Goal: Information Seeking & Learning: Find contact information

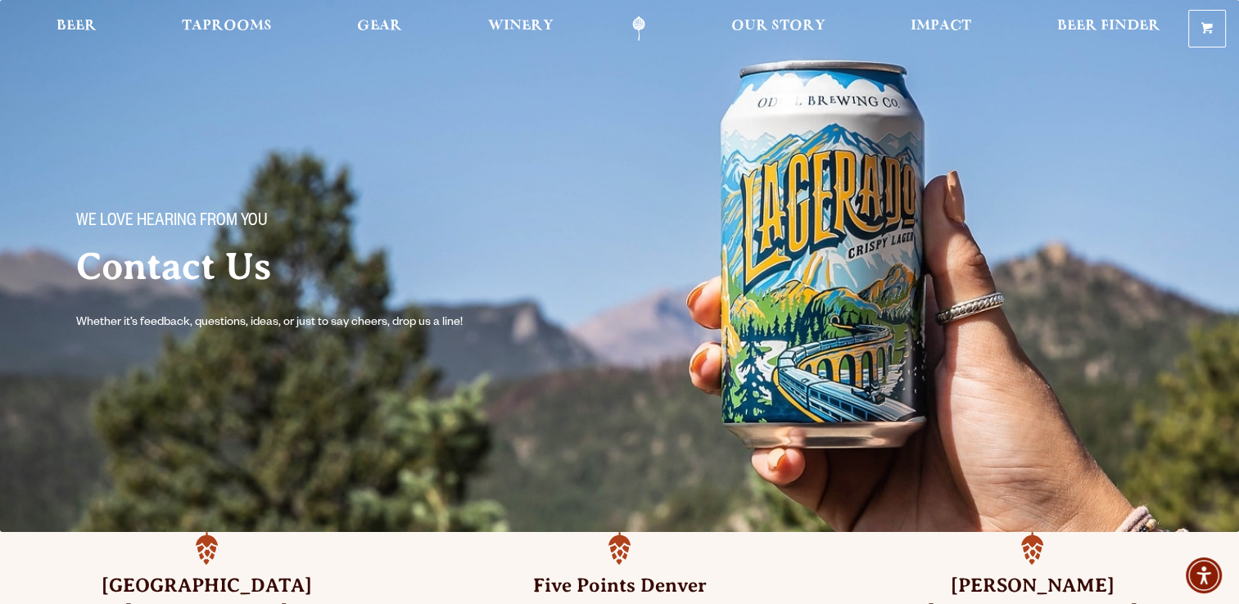
scroll to position [246, 0]
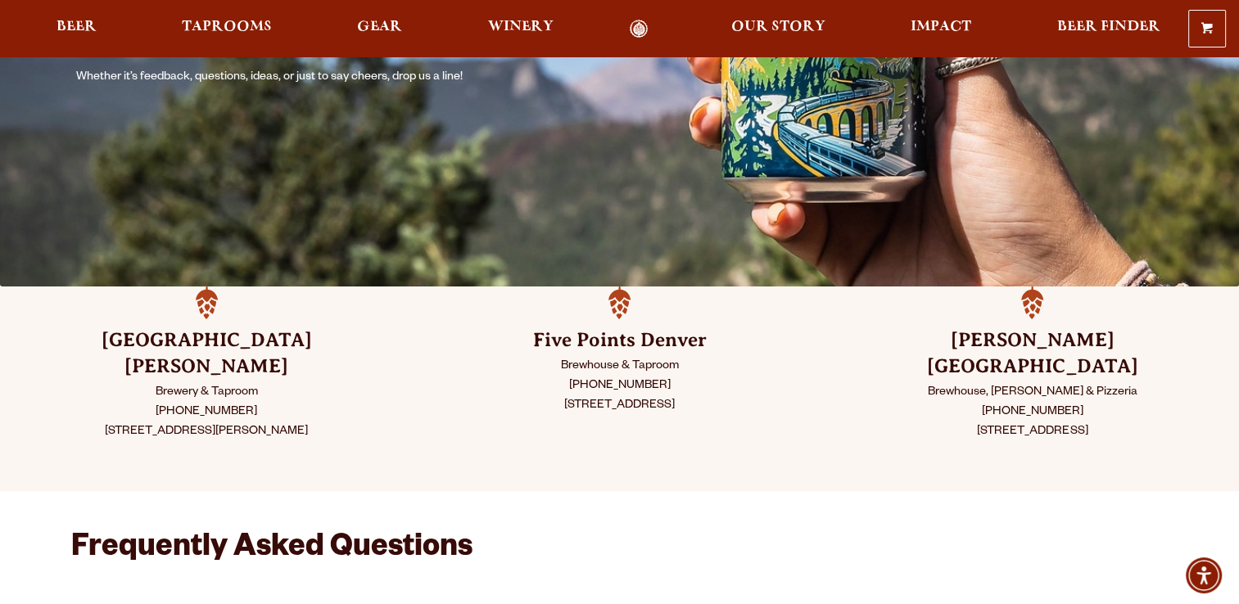
click at [981, 406] on gu-sc-img at bounding box center [981, 412] width 0 height 13
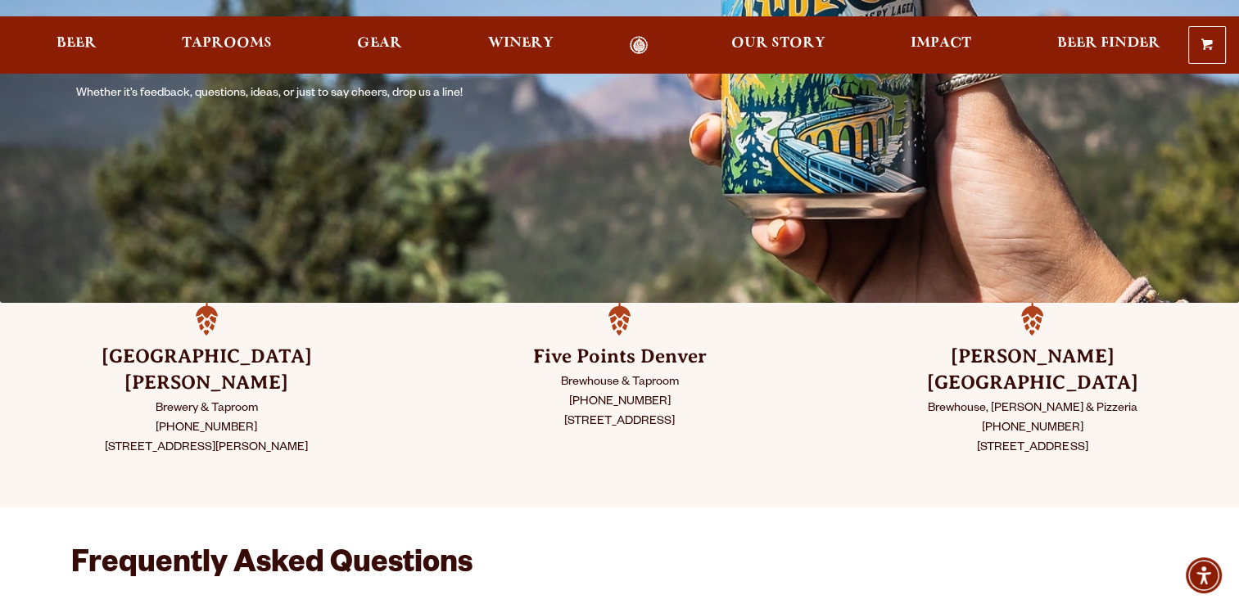
drag, startPoint x: 1103, startPoint y: 287, endPoint x: 1061, endPoint y: 244, distance: 60.2
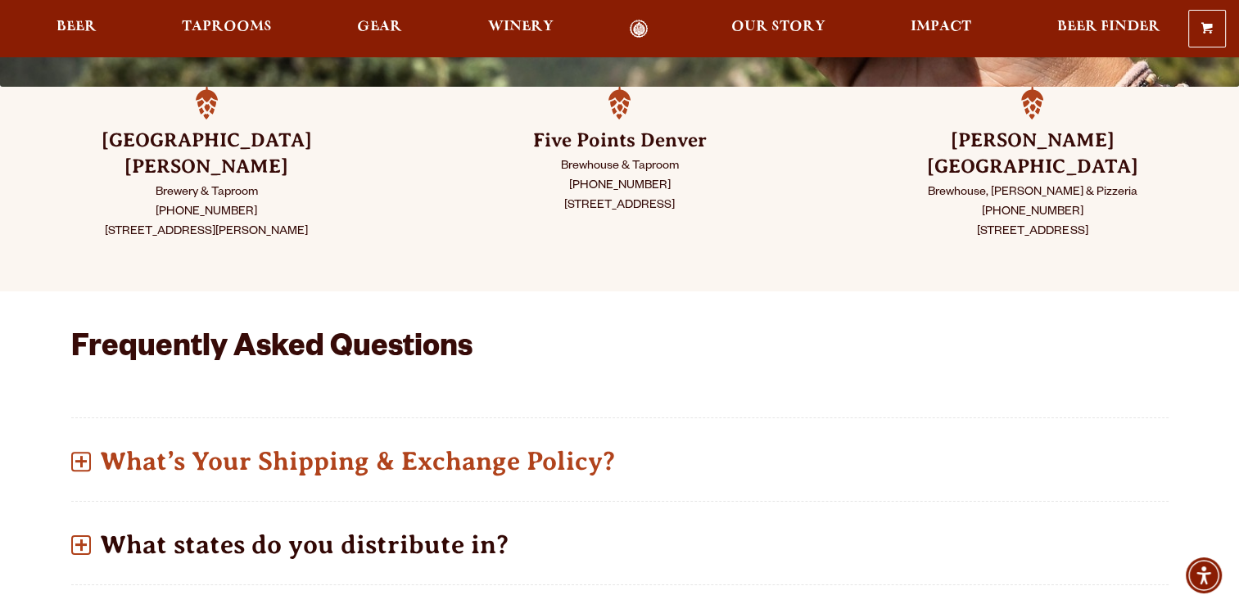
scroll to position [655, 0]
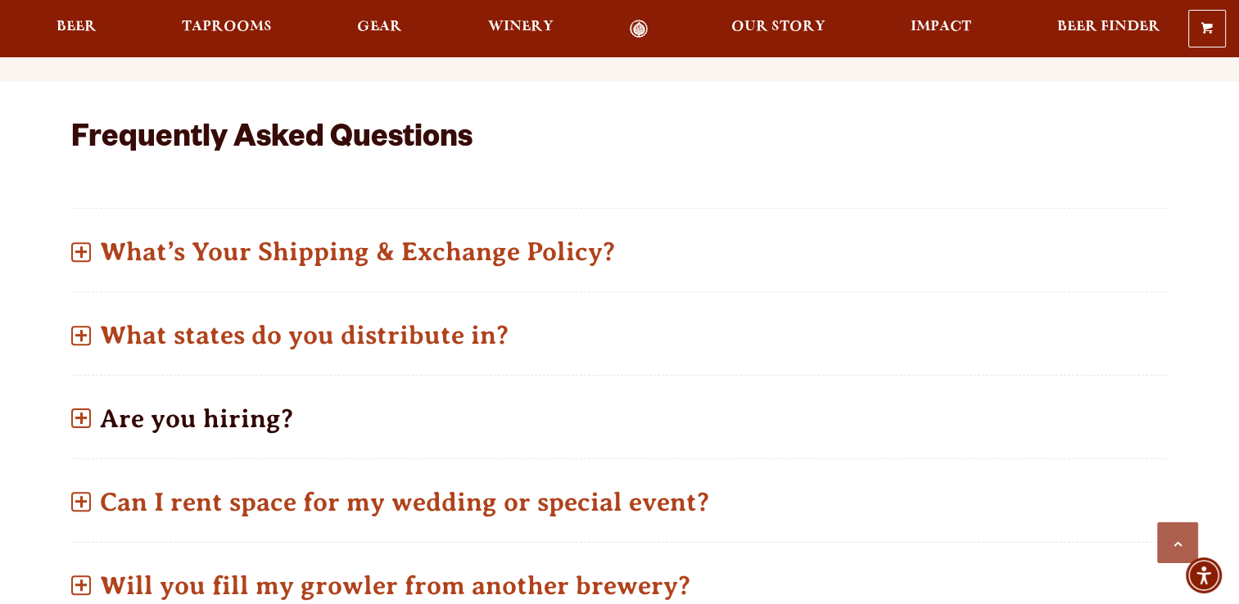
click at [186, 391] on p "Are you hiring?" at bounding box center [619, 419] width 1097 height 58
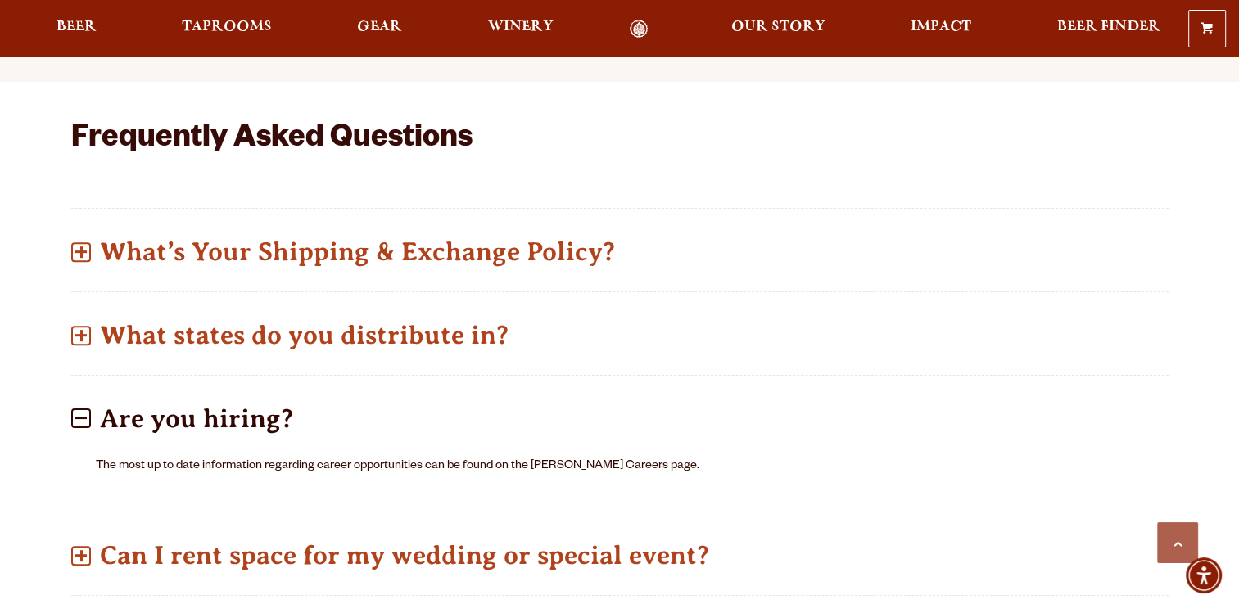
click at [187, 457] on p "The most up to date information regarding career opportunities can be found on …" at bounding box center [620, 467] width 1048 height 20
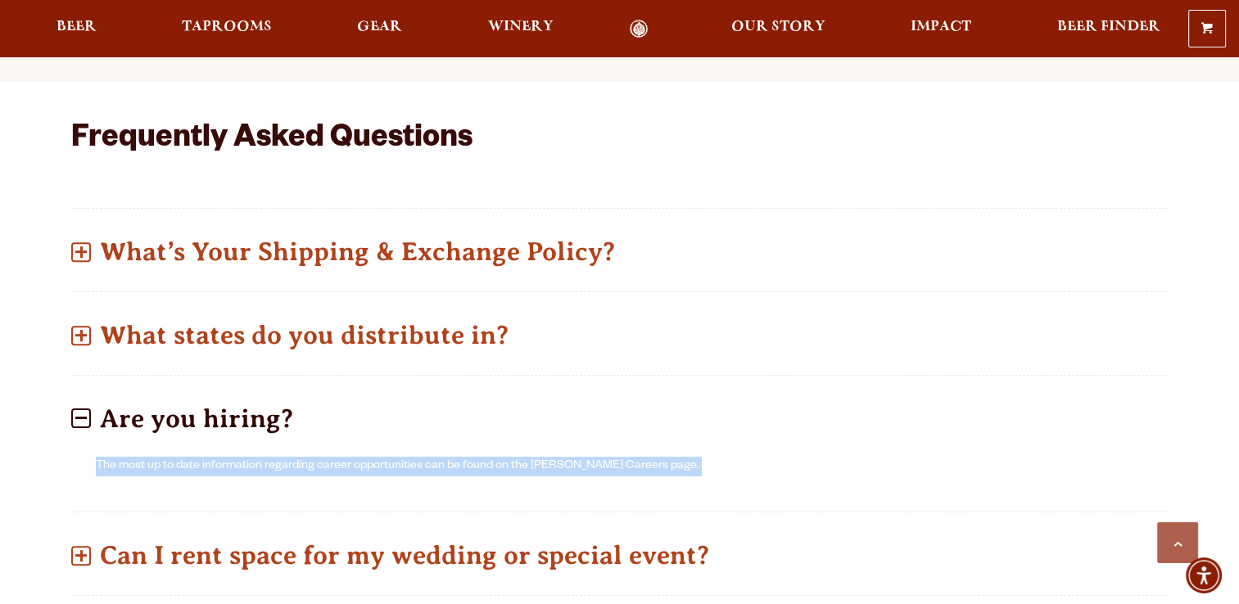
click at [187, 457] on p "The most up to date information regarding career opportunities can be found on …" at bounding box center [620, 467] width 1048 height 20
drag, startPoint x: 187, startPoint y: 444, endPoint x: 287, endPoint y: 462, distance: 102.3
click at [287, 462] on div "The most up to date information regarding career opportunities can be found on …" at bounding box center [619, 472] width 1097 height 50
click at [469, 457] on p "The most up to date information regarding career opportunities can be found on …" at bounding box center [620, 467] width 1048 height 20
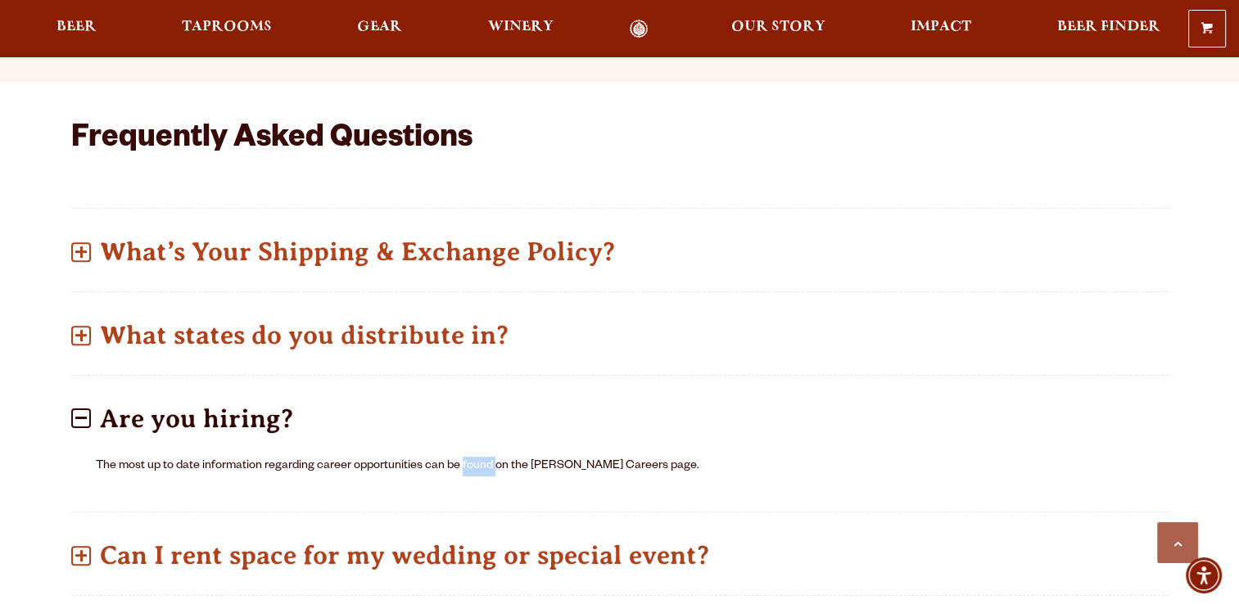
click at [469, 457] on p "The most up to date information regarding career opportunities can be found on …" at bounding box center [620, 467] width 1048 height 20
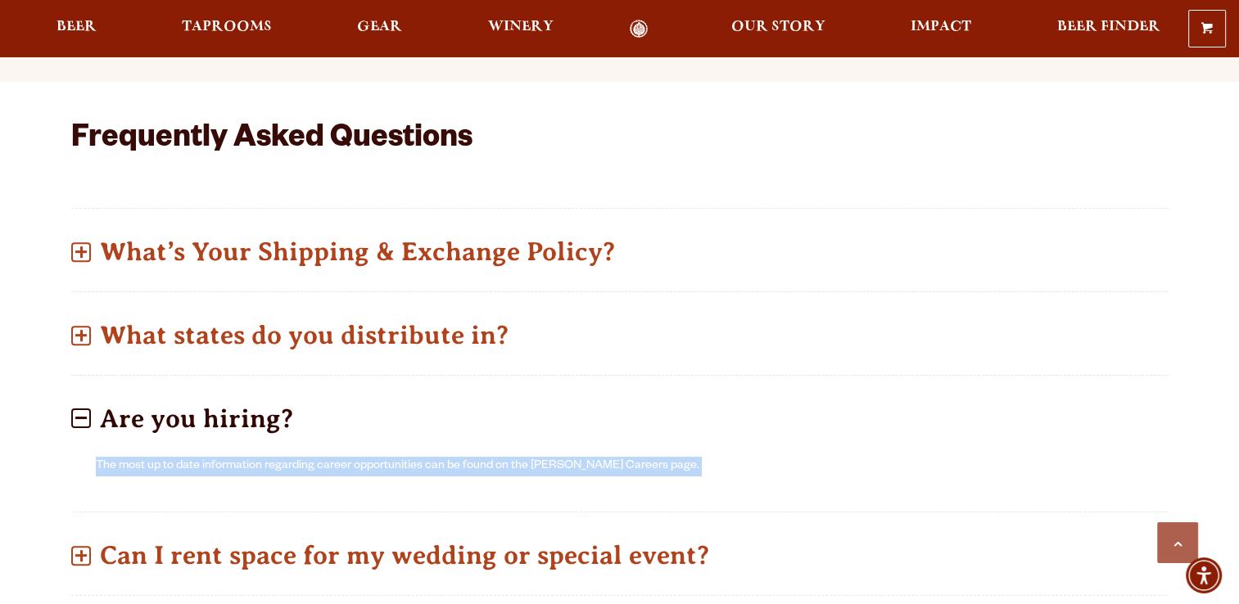
click at [469, 457] on p "The most up to date information regarding career opportunities can be found on …" at bounding box center [620, 467] width 1048 height 20
drag, startPoint x: 469, startPoint y: 438, endPoint x: 604, endPoint y: 446, distance: 135.3
click at [604, 457] on p "The most up to date information regarding career opportunities can be found on …" at bounding box center [620, 467] width 1048 height 20
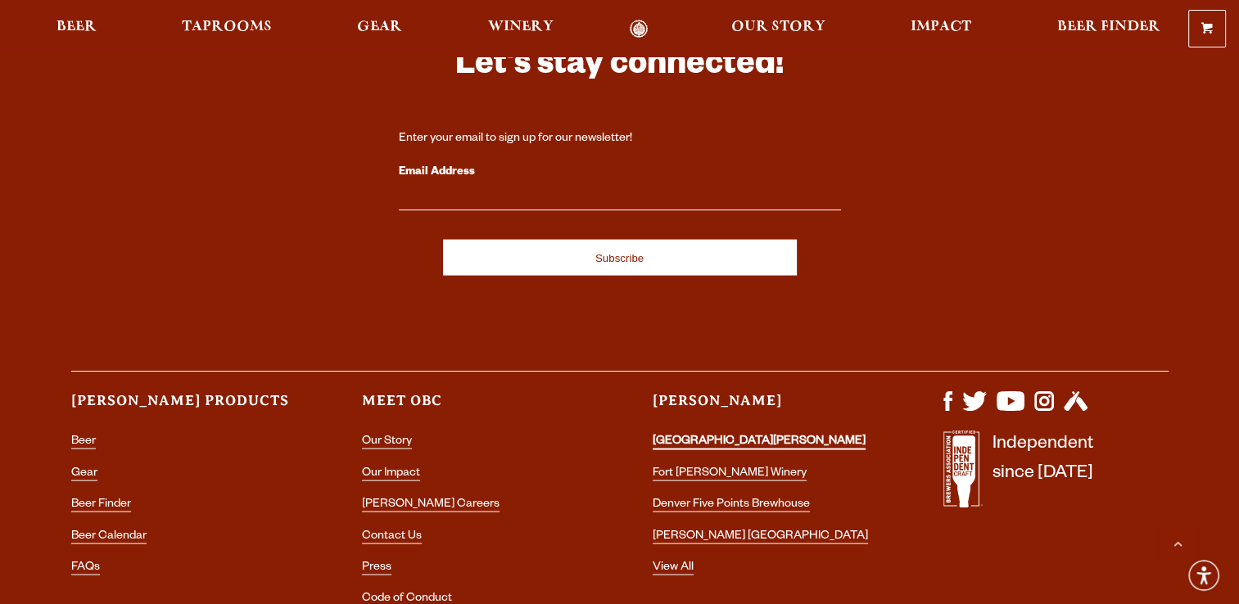
scroll to position [3316, 0]
